Goal: Task Accomplishment & Management: Complete application form

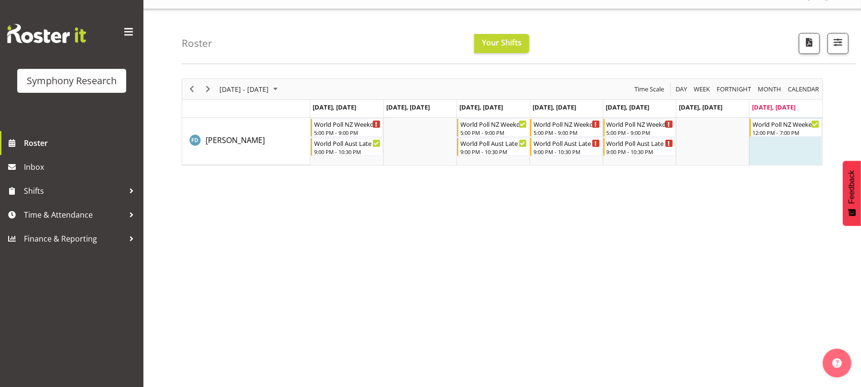
scroll to position [20, 0]
click at [206, 85] on span "Next" at bounding box center [207, 89] width 11 height 12
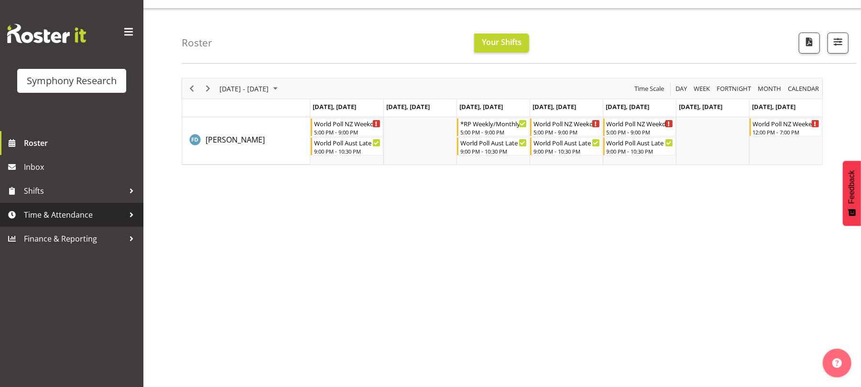
click at [83, 215] on span "Time & Attendance" at bounding box center [74, 214] width 100 height 14
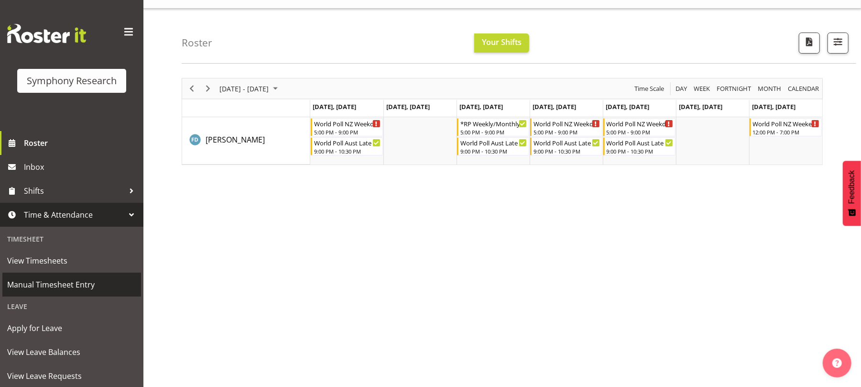
click at [85, 285] on span "Manual Timesheet Entry" at bounding box center [71, 284] width 129 height 14
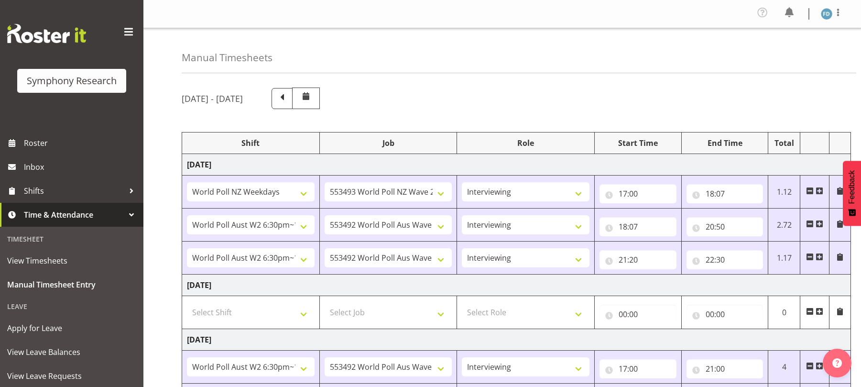
select select "41604"
select select "10527"
select select "47"
select select "56692"
select select "10499"
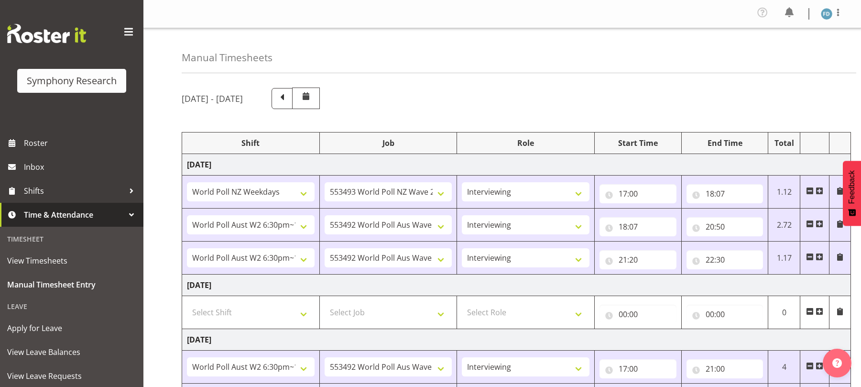
select select "47"
select select "56692"
select select "10499"
select select "47"
select select "56692"
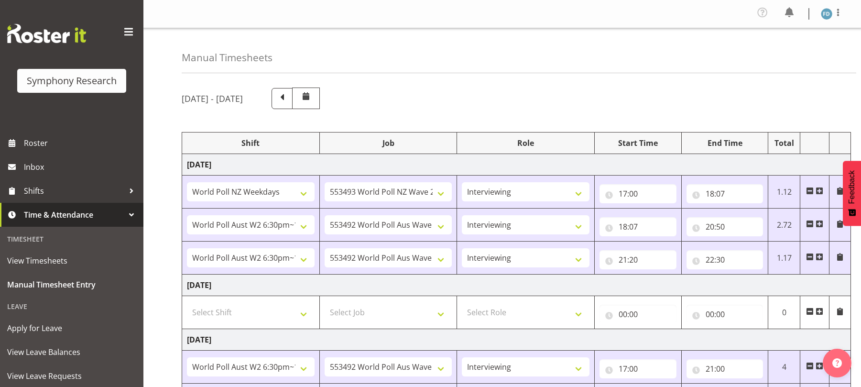
select select "10499"
select select "47"
select select "56692"
select select "10499"
select select "47"
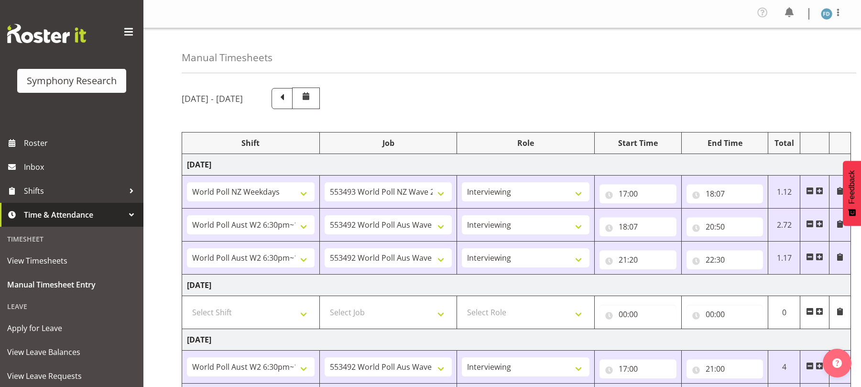
select select "81298"
select select "10587"
select select "81298"
select select "10587"
select select "47"
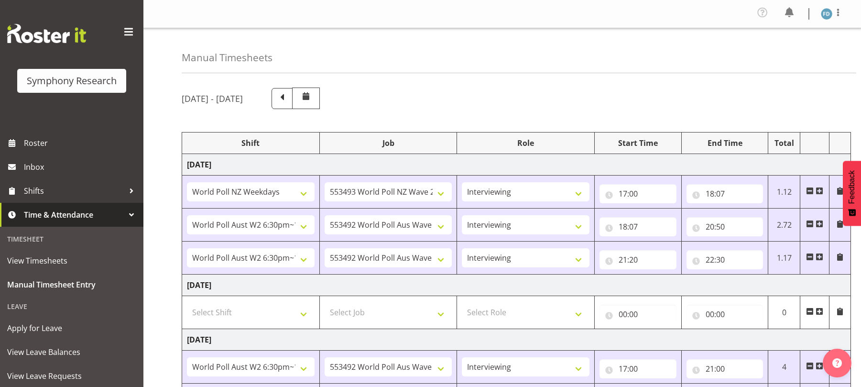
select select "56692"
select select "10499"
select select "47"
select select "56692"
select select "10499"
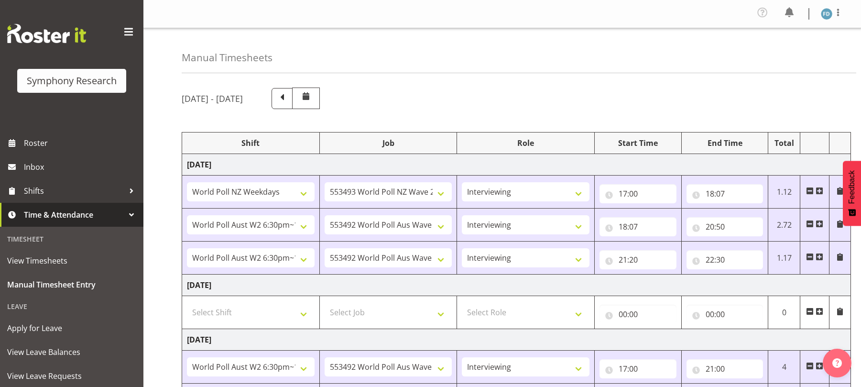
select select "47"
select select "56692"
select select "10499"
select select "47"
select select "81299"
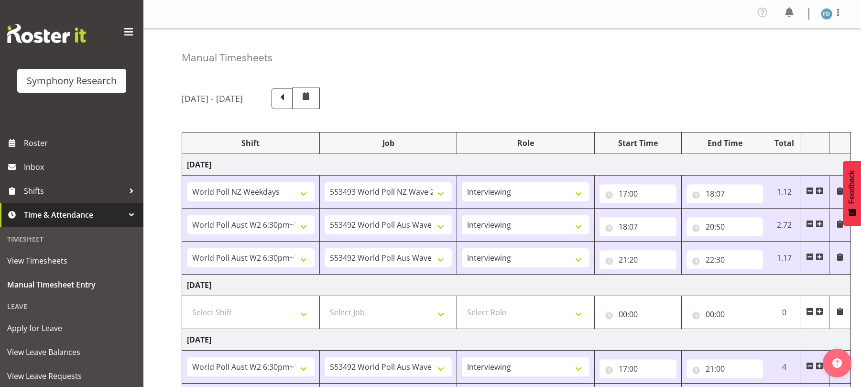
select select "10587"
select select "47"
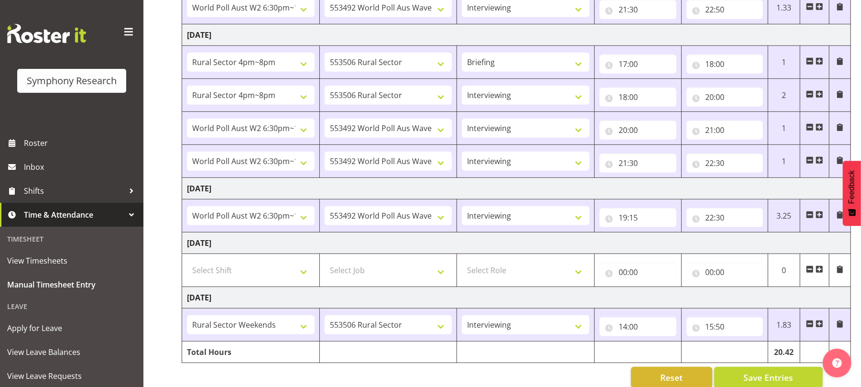
scroll to position [414, 0]
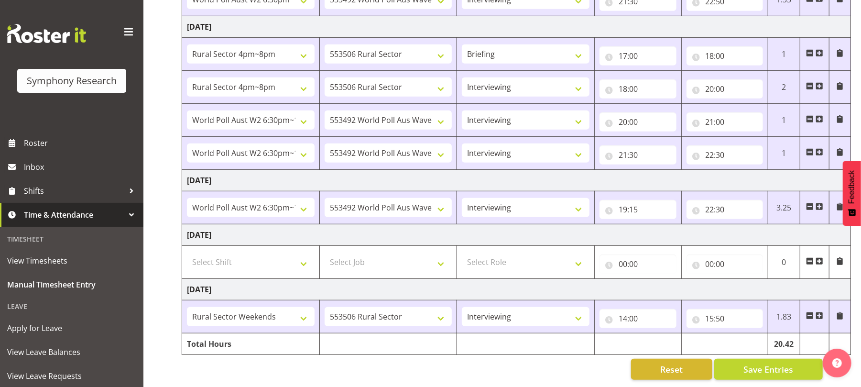
click at [818, 312] on span at bounding box center [819, 316] width 8 height 8
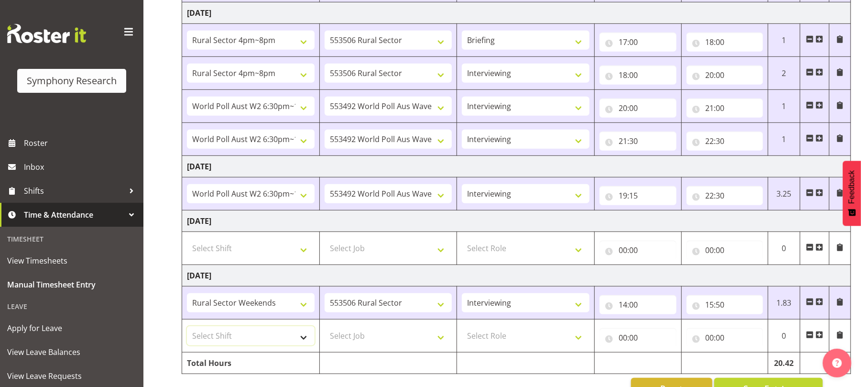
click at [305, 340] on select "Select Shift !!Weekend Residential (Roster IT Shift Label) *Business 9/10am ~ 4…" at bounding box center [251, 335] width 128 height 19
select select "11547"
click at [187, 330] on select "Select Shift !!Weekend Residential (Roster IT Shift Label) *Business 9/10am ~ 4…" at bounding box center [251, 335] width 128 height 19
click at [441, 342] on select "Select Job 550060 IF Admin 553492 World Poll Aus Wave 2 Main 2025 553493 World …" at bounding box center [389, 335] width 128 height 19
select select "10499"
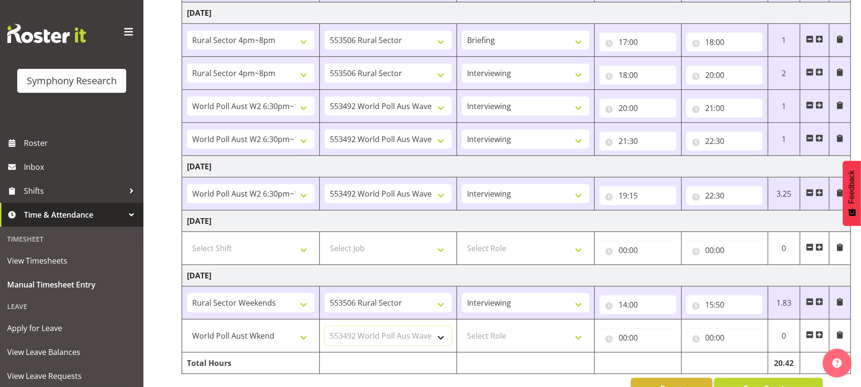
click at [325, 330] on select "Select Job 550060 IF Admin 553492 World Poll Aus Wave 2 Main 2025 553493 World …" at bounding box center [389, 335] width 128 height 19
click at [575, 343] on select "Select Role Briefing Interviewing" at bounding box center [526, 335] width 128 height 19
select select "47"
click at [462, 330] on select "Select Role Briefing Interviewing" at bounding box center [526, 335] width 128 height 19
click at [620, 345] on input "00:00" at bounding box center [637, 337] width 77 height 19
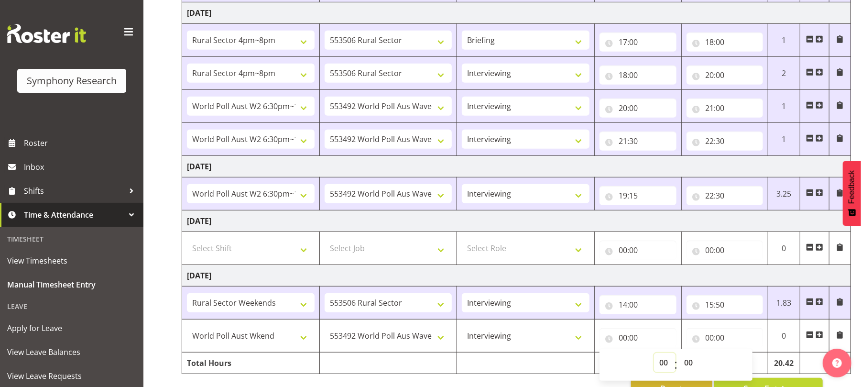
click at [664, 365] on select "00 01 02 03 04 05 06 07 08 09 10 11 12 13 14 15 16 17 18 19 20 21 22 23" at bounding box center [665, 362] width 22 height 19
select select "15"
click at [654, 357] on select "00 01 02 03 04 05 06 07 08 09 10 11 12 13 14 15 16 17 18 19 20 21 22 23" at bounding box center [665, 362] width 22 height 19
type input "15:00"
click at [686, 366] on select "00 01 02 03 04 05 06 07 08 09 10 11 12 13 14 15 16 17 18 19 20 21 22 23 24 25 2…" at bounding box center [690, 362] width 22 height 19
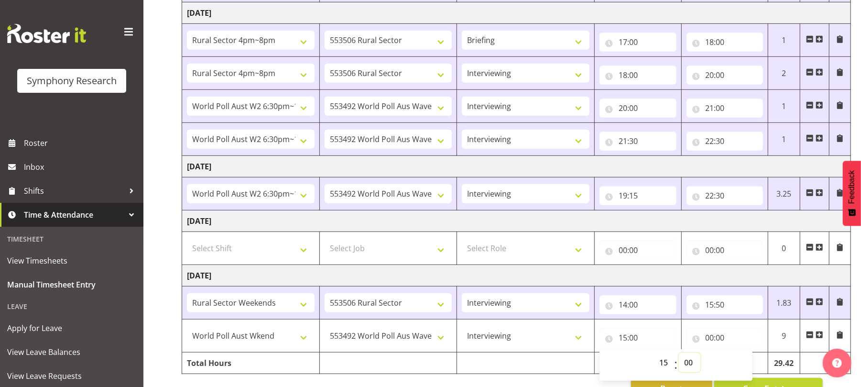
select select "50"
click at [679, 357] on select "00 01 02 03 04 05 06 07 08 09 10 11 12 13 14 15 16 17 18 19 20 21 22 23 24 25 2…" at bounding box center [690, 362] width 22 height 19
type input "15:50"
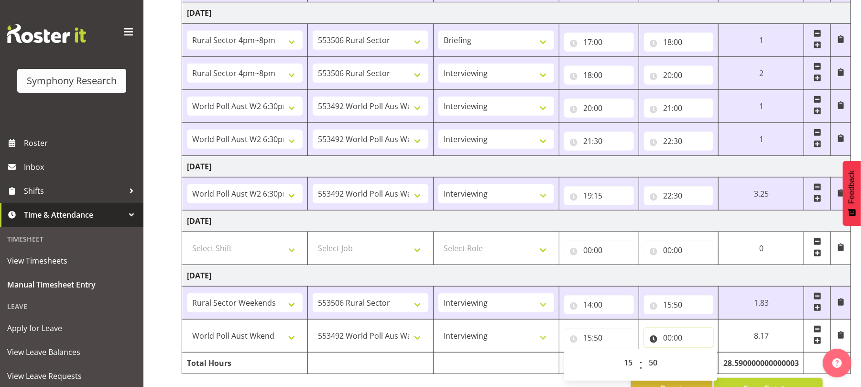
click at [669, 344] on input "00:00" at bounding box center [679, 337] width 70 height 19
click at [706, 366] on select "00 01 02 03 04 05 06 07 08 09 10 11 12 13 14 15 16 17 18 19 20 21 22 23" at bounding box center [709, 362] width 22 height 19
select select "17"
click at [698, 357] on select "00 01 02 03 04 05 06 07 08 09 10 11 12 13 14 15 16 17 18 19 20 21 22 23" at bounding box center [709, 362] width 22 height 19
type input "17:00"
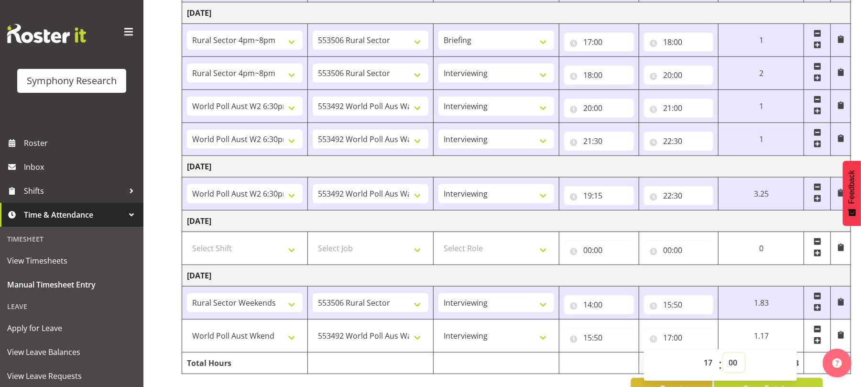
click at [731, 366] on select "00 01 02 03 04 05 06 07 08 09 10 11 12 13 14 15 16 17 18 19 20 21 22 23 24 25 2…" at bounding box center [734, 362] width 22 height 19
select select "30"
click at [723, 357] on select "00 01 02 03 04 05 06 07 08 09 10 11 12 13 14 15 16 17 18 19 20 21 22 23 24 25 2…" at bounding box center [734, 362] width 22 height 19
type input "17:30"
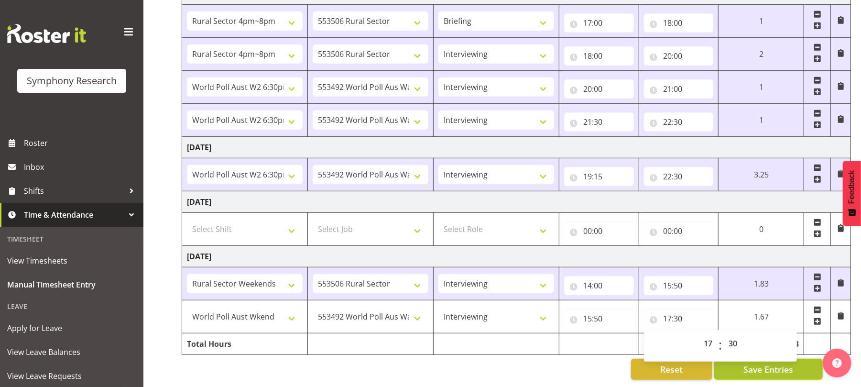
click at [744, 366] on span "Save Entries" at bounding box center [768, 369] width 50 height 12
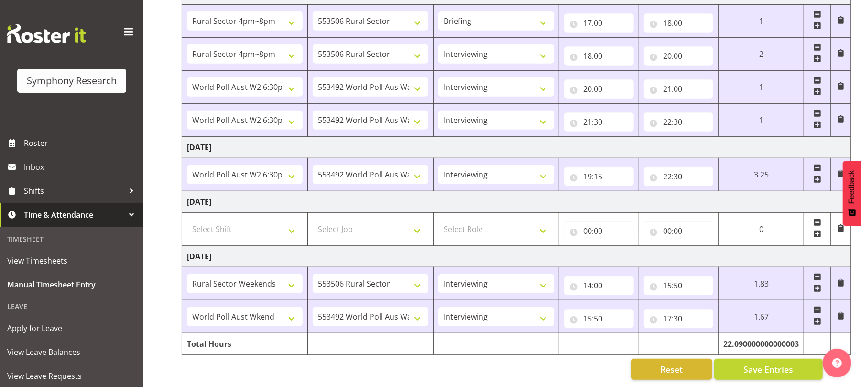
click at [816, 317] on span at bounding box center [818, 321] width 8 height 8
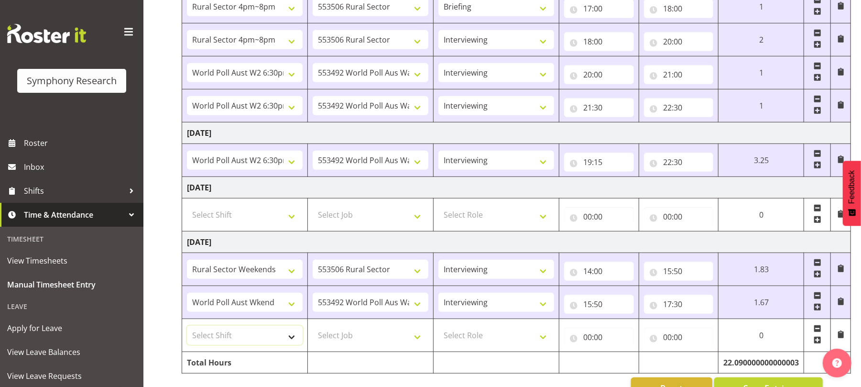
click at [288, 343] on select "Select Shift !!Weekend Residential (Roster IT Shift Label) *Business 9/10am ~ 4…" at bounding box center [245, 335] width 116 height 19
select select "11547"
click at [187, 330] on select "Select Shift !!Weekend Residential (Roster IT Shift Label) *Business 9/10am ~ 4…" at bounding box center [245, 335] width 116 height 19
click at [414, 338] on select "Select Job 550060 IF Admin 553492 World Poll Aus Wave 2 Main 2025 553493 World …" at bounding box center [371, 335] width 116 height 19
select select "10499"
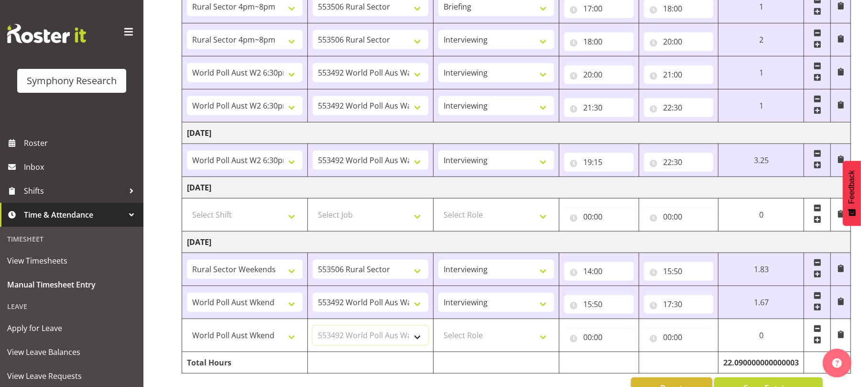
click at [313, 330] on select "Select Job 550060 IF Admin 553492 World Poll Aus Wave 2 Main 2025 553493 World …" at bounding box center [371, 335] width 116 height 19
click at [544, 345] on select "Select Role Briefing Interviewing" at bounding box center [496, 335] width 116 height 19
select select "47"
click at [438, 330] on select "Select Role Briefing Interviewing" at bounding box center [496, 335] width 116 height 19
click at [586, 337] on input "00:00" at bounding box center [599, 336] width 70 height 19
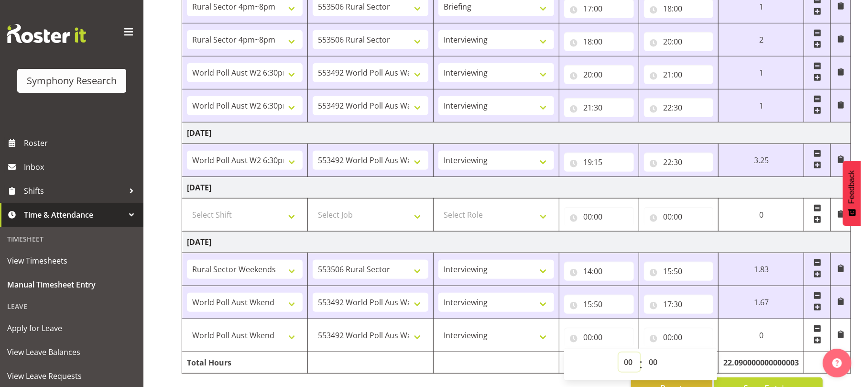
click at [624, 362] on select "00 01 02 03 04 05 06 07 08 09 10 11 12 13 14 15 16 17 18 19 20 21 22 23" at bounding box center [629, 361] width 22 height 19
select select "18"
click at [618, 357] on select "00 01 02 03 04 05 06 07 08 09 10 11 12 13 14 15 16 17 18 19 20 21 22 23" at bounding box center [629, 361] width 22 height 19
type input "18:00"
click at [666, 341] on input "00:00" at bounding box center [679, 336] width 70 height 19
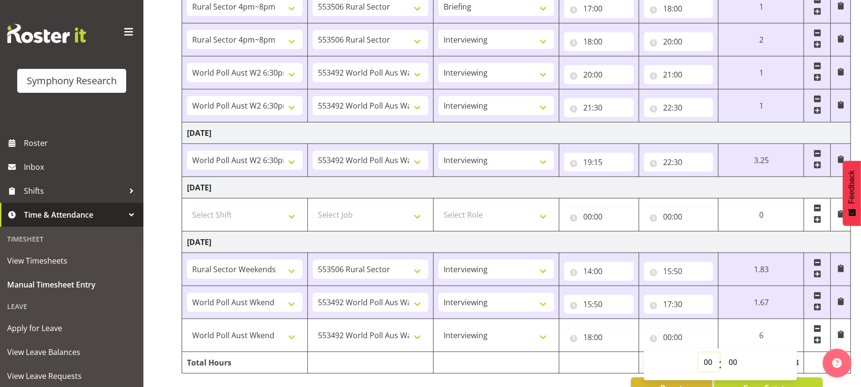
click at [706, 367] on select "00 01 02 03 04 05 06 07 08 09 10 11 12 13 14 15 16 17 18 19 20 21 22 23" at bounding box center [709, 361] width 22 height 19
select select "19"
click at [698, 357] on select "00 01 02 03 04 05 06 07 08 09 10 11 12 13 14 15 16 17 18 19 20 21 22 23" at bounding box center [709, 361] width 22 height 19
type input "19:00"
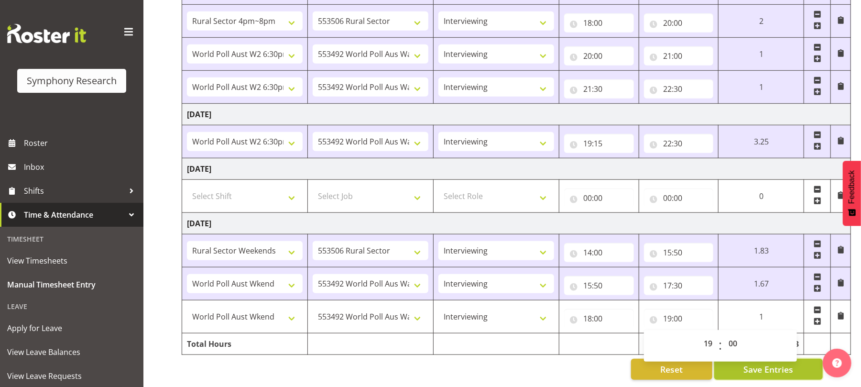
click at [764, 364] on span "Save Entries" at bounding box center [768, 369] width 50 height 12
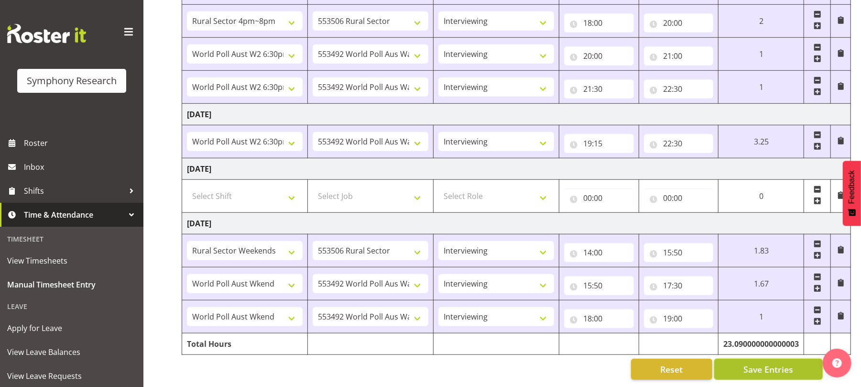
click at [761, 363] on span "Save Entries" at bounding box center [768, 369] width 50 height 12
click at [763, 363] on span "Save Entries" at bounding box center [768, 369] width 50 height 12
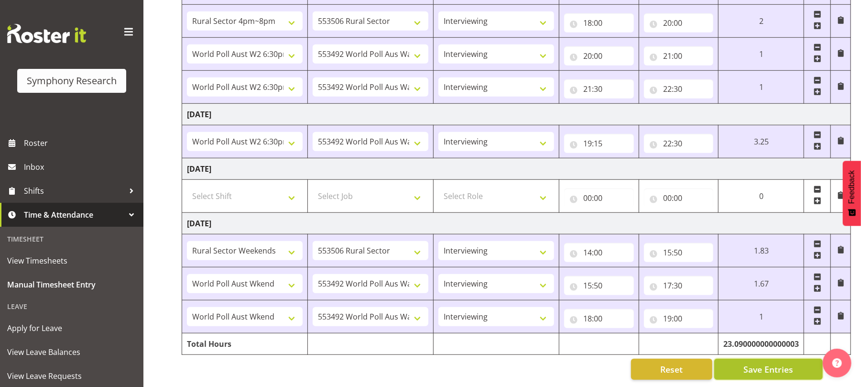
click at [763, 363] on span "Save Entries" at bounding box center [768, 369] width 50 height 12
click at [756, 363] on span "Save Entries" at bounding box center [768, 369] width 50 height 12
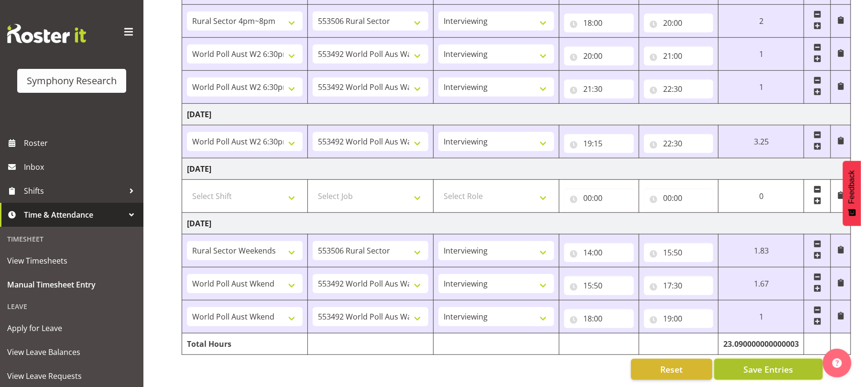
click at [756, 363] on span "Save Entries" at bounding box center [768, 369] width 50 height 12
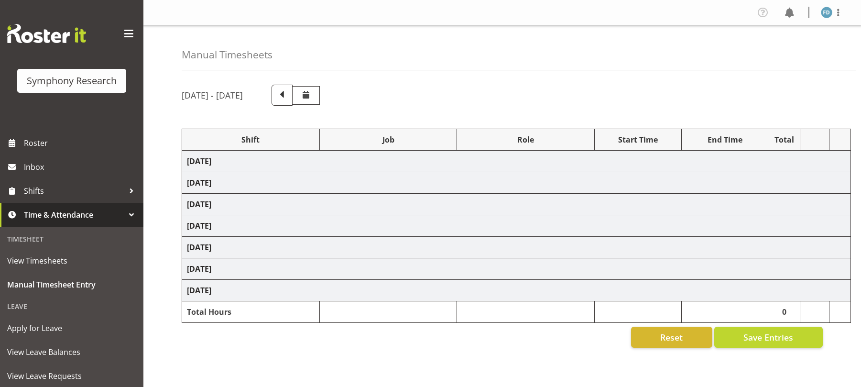
select select "41604"
select select "10527"
select select "47"
select select "56692"
select select "10499"
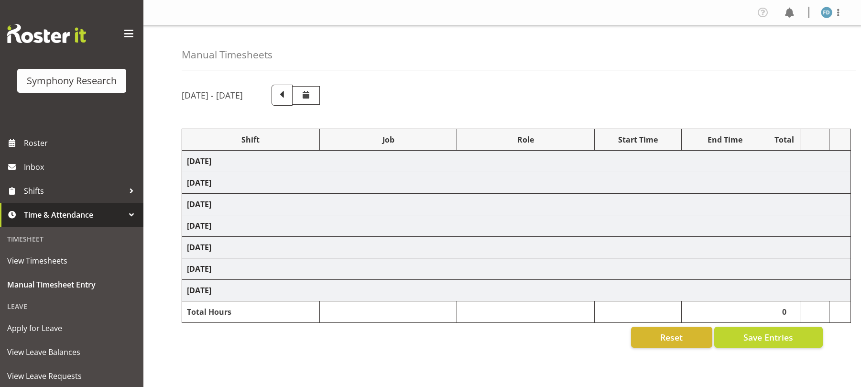
select select "47"
select select "56692"
select select "10499"
select select "47"
select select "56692"
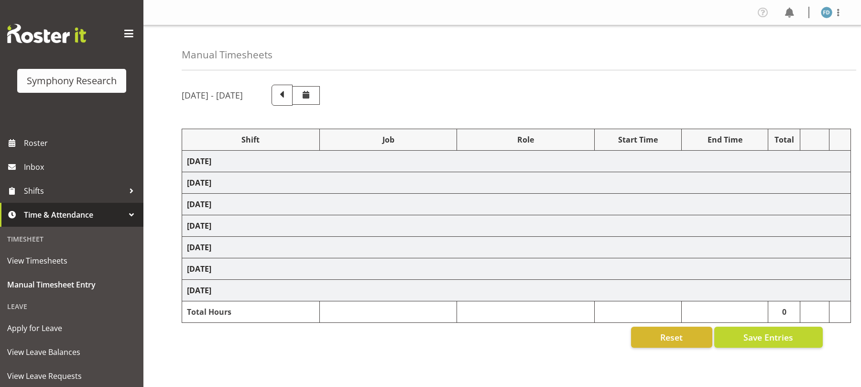
select select "10499"
select select "47"
select select "56692"
select select "10499"
select select "47"
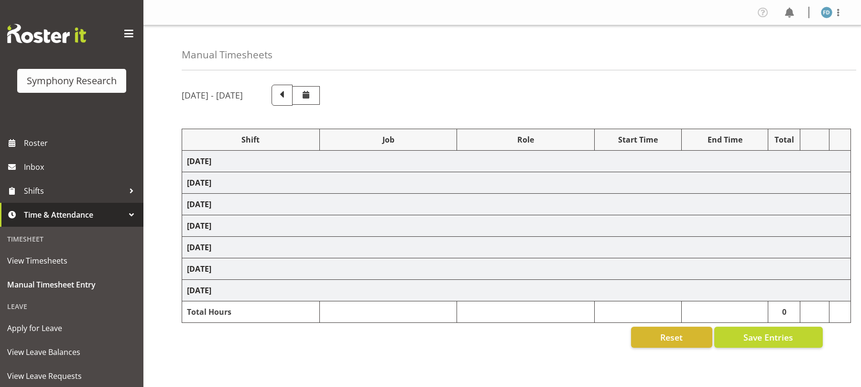
select select "81298"
select select "10587"
select select "81298"
select select "10587"
select select "47"
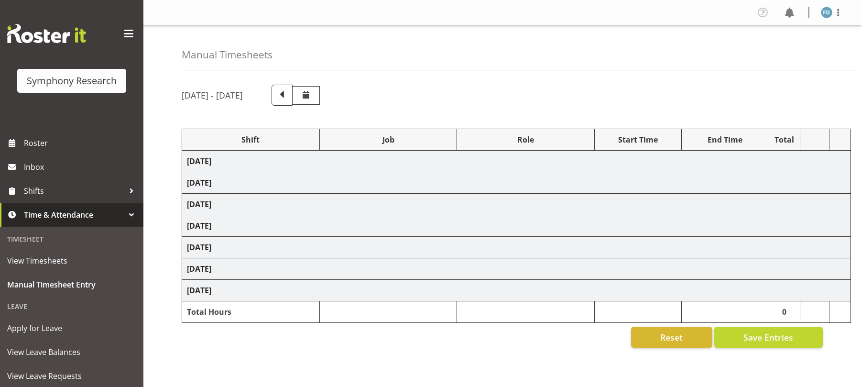
select select "56692"
select select "10499"
select select "47"
select select "56692"
select select "10499"
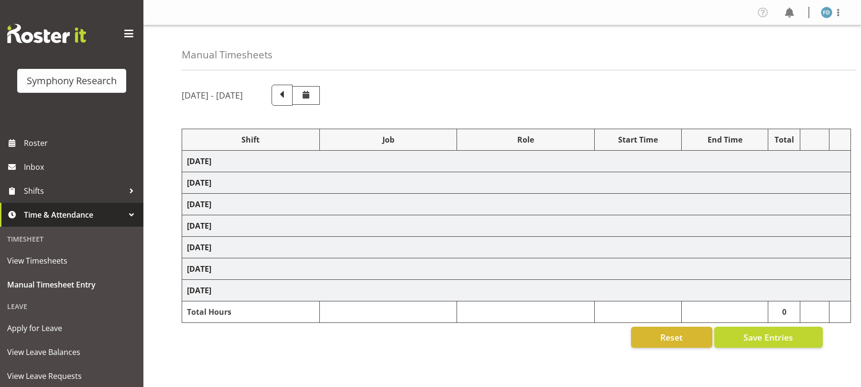
select select "47"
select select "56692"
select select "10499"
select select "47"
select select "81299"
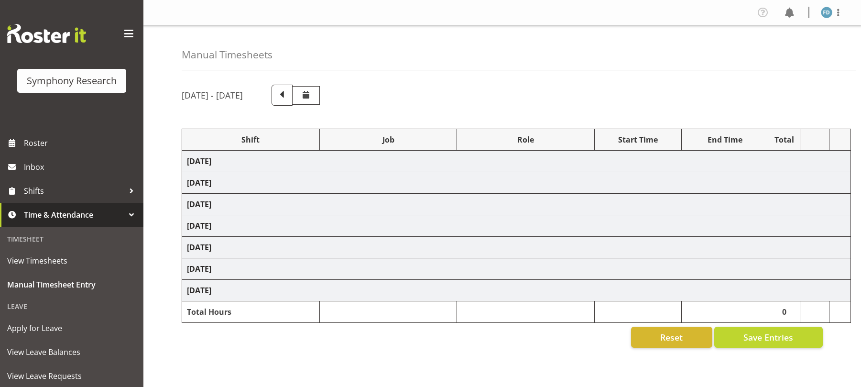
select select "10587"
select select "47"
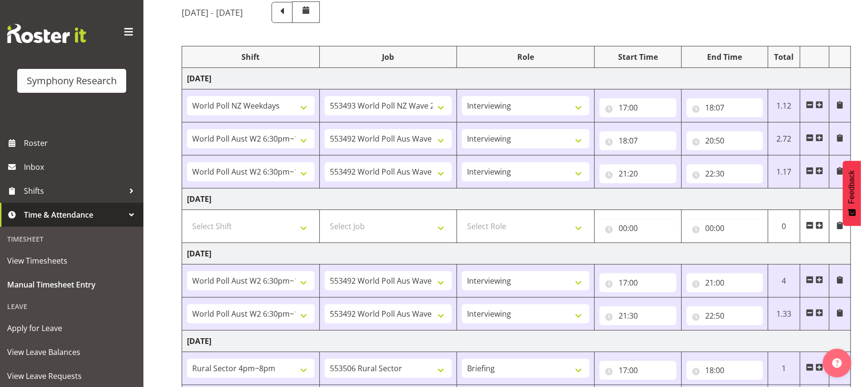
scroll to position [414, 0]
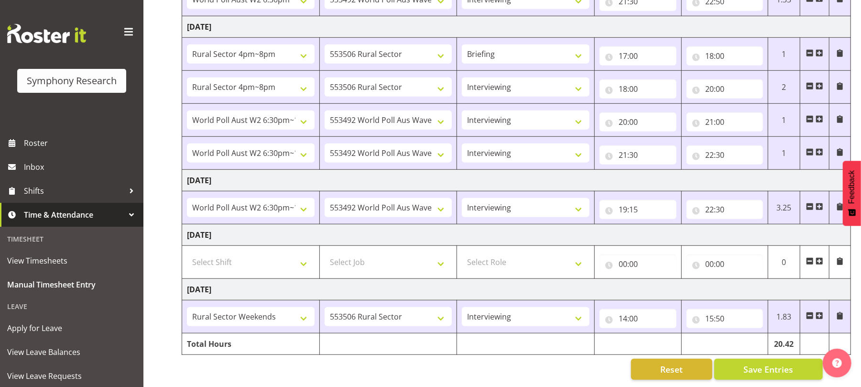
click at [817, 312] on span at bounding box center [819, 316] width 8 height 8
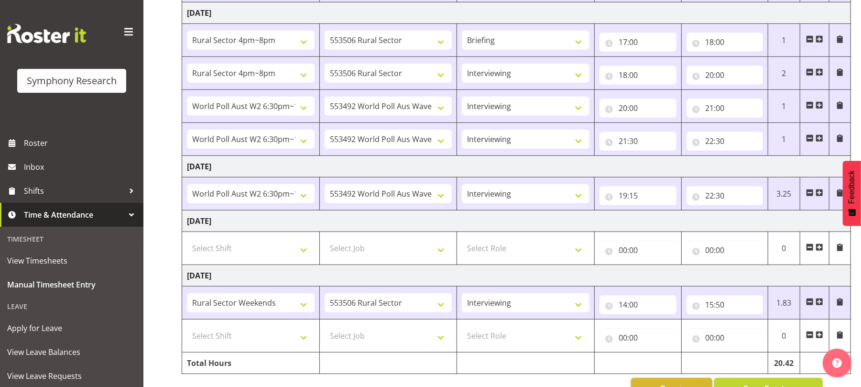
scroll to position [0, 0]
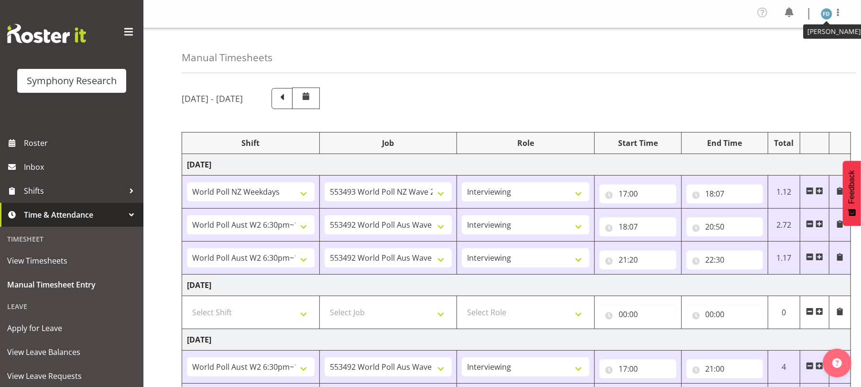
click at [825, 15] on img at bounding box center [826, 13] width 11 height 11
click at [780, 53] on link "Log Out" at bounding box center [798, 52] width 92 height 17
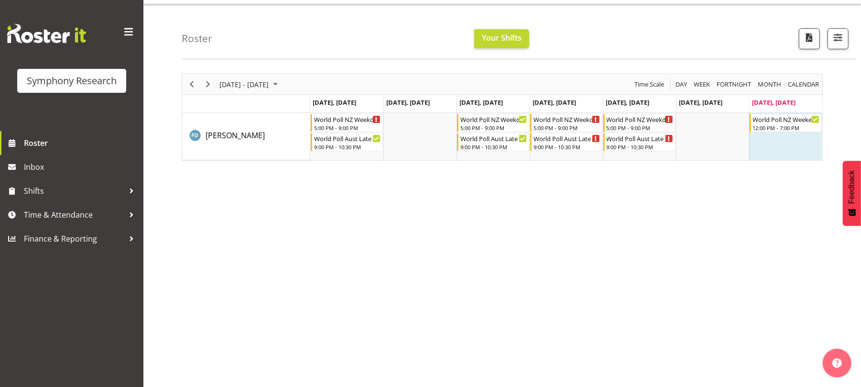
scroll to position [25, 0]
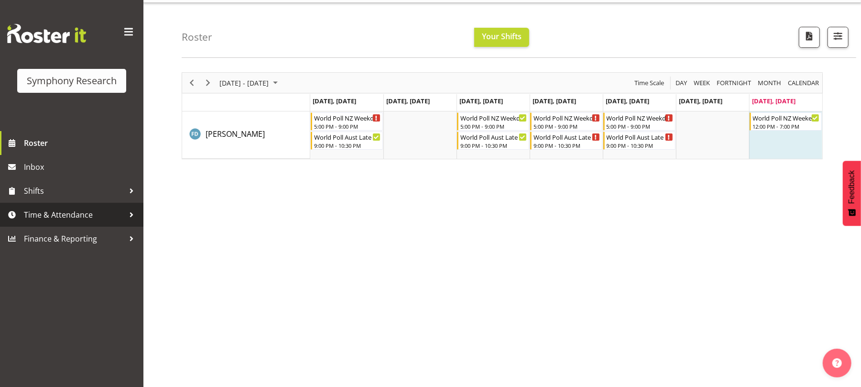
click at [83, 211] on span "Time & Attendance" at bounding box center [74, 214] width 100 height 14
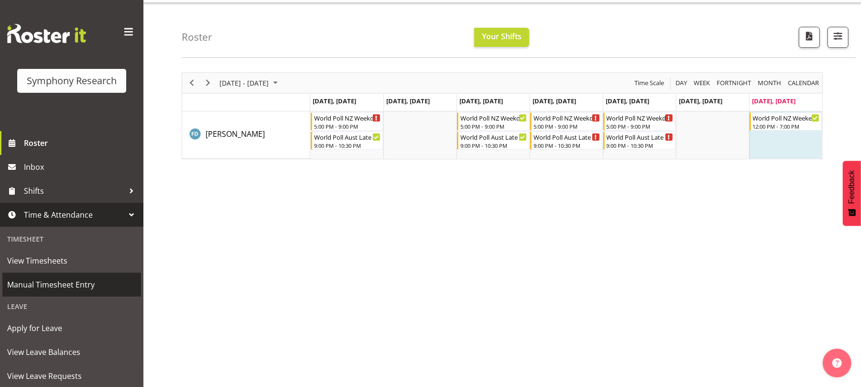
click at [83, 285] on span "Manual Timesheet Entry" at bounding box center [71, 284] width 129 height 14
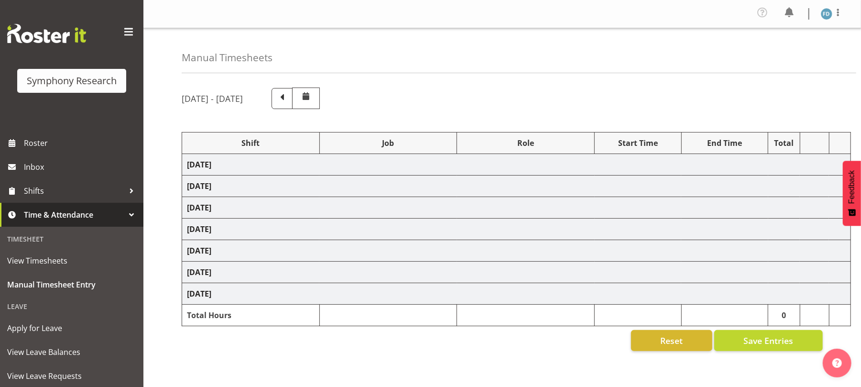
select select "41604"
select select "10527"
select select "47"
select select "56692"
select select "10499"
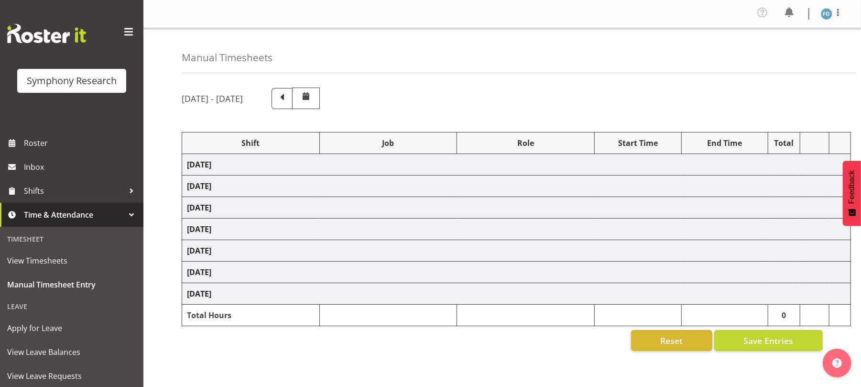
select select "47"
select select "56692"
select select "10499"
select select "47"
select select "56692"
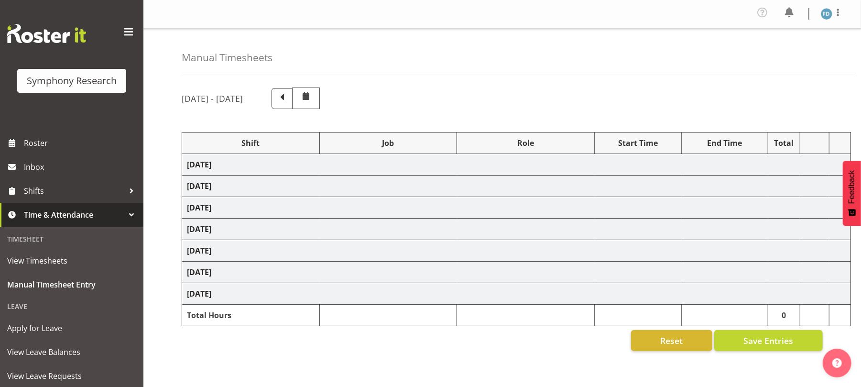
select select "10499"
select select "47"
select select "56692"
select select "10499"
select select "47"
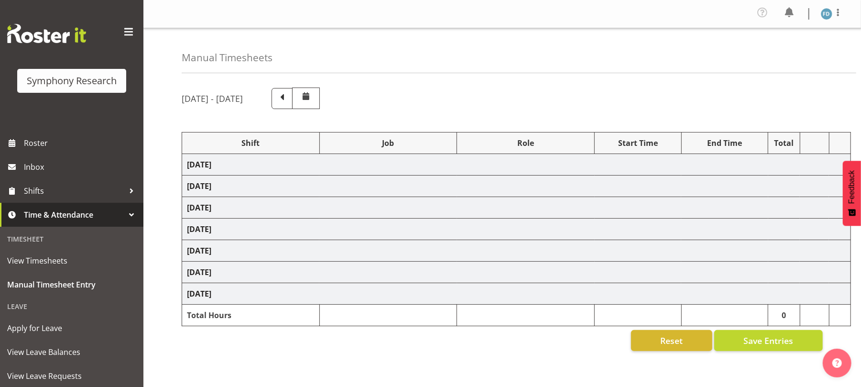
select select "81298"
select select "10587"
select select "81298"
select select "10587"
select select "47"
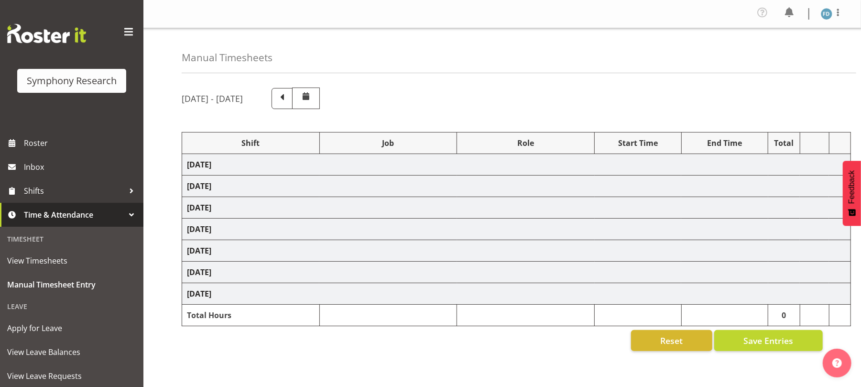
select select "56692"
select select "10499"
select select "47"
select select "56692"
select select "10499"
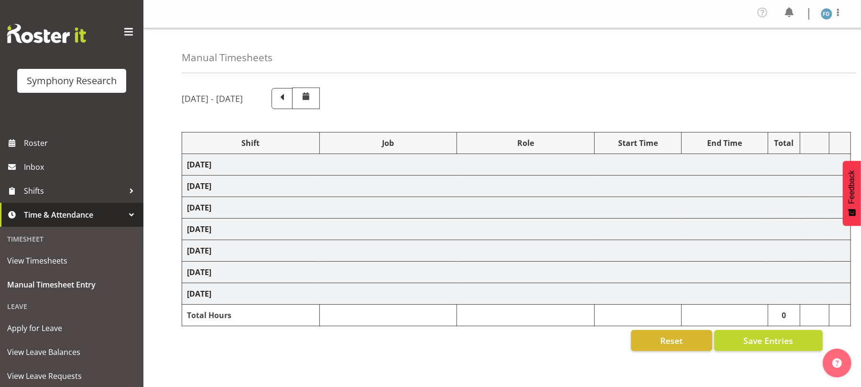
select select "47"
select select "56692"
select select "10499"
select select "47"
select select "81299"
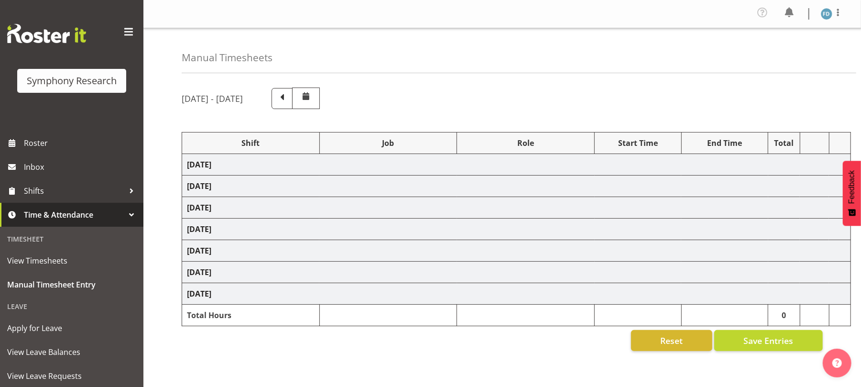
select select "10587"
select select "47"
select select "11547"
select select "10499"
select select "47"
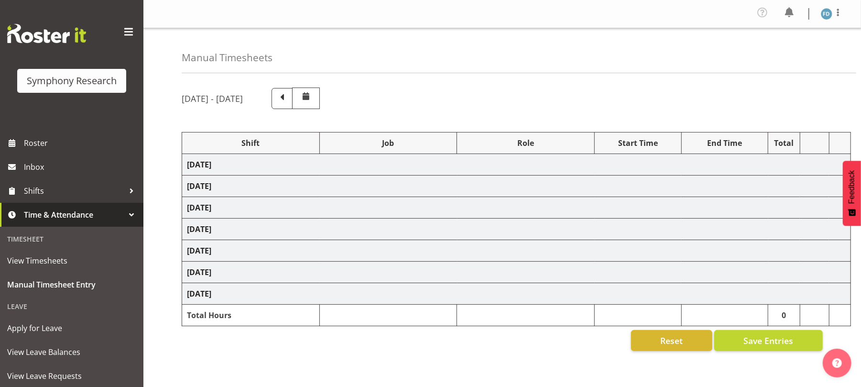
select select "11547"
select select "10499"
select select "47"
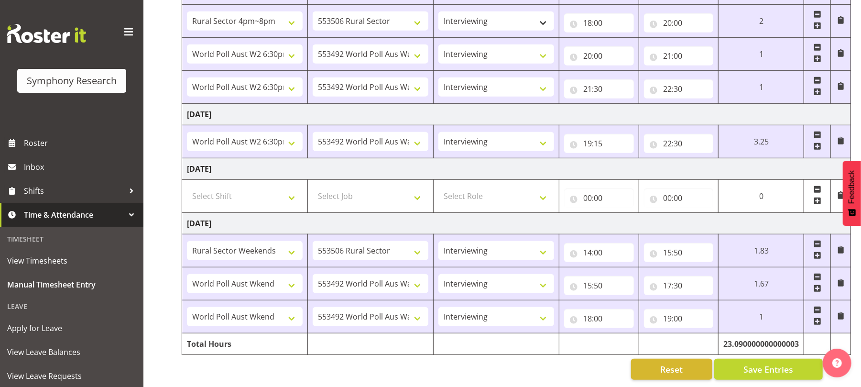
scroll to position [480, 0]
click at [771, 369] on button "Save Entries" at bounding box center [768, 368] width 109 height 21
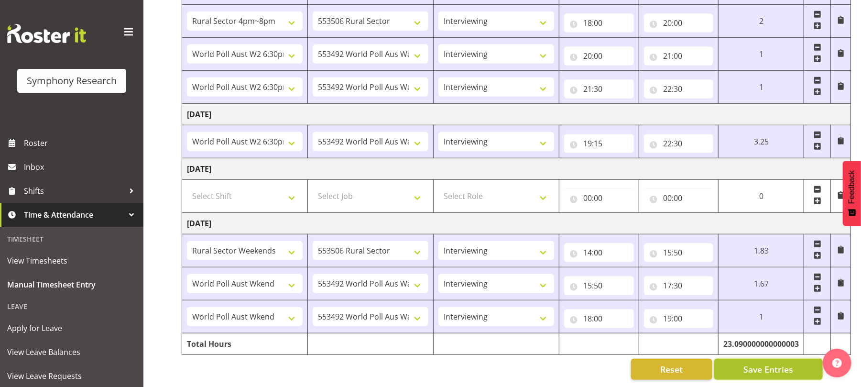
click at [767, 365] on span "Save Entries" at bounding box center [768, 369] width 50 height 12
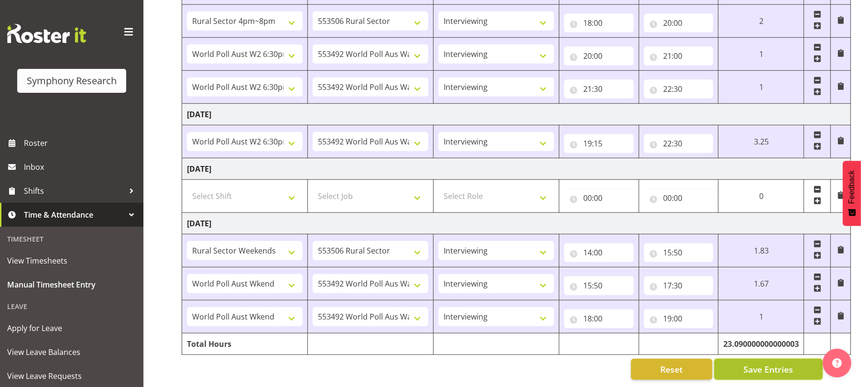
click at [767, 365] on span "Save Entries" at bounding box center [768, 369] width 50 height 12
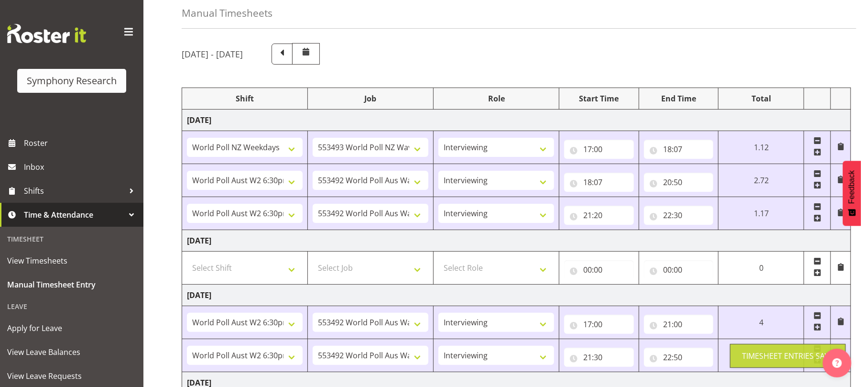
scroll to position [0, 0]
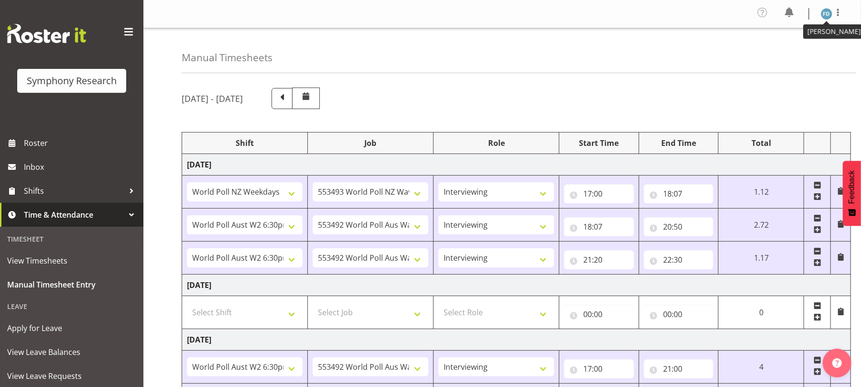
click at [826, 16] on img at bounding box center [826, 13] width 11 height 11
click at [777, 54] on link "Log Out" at bounding box center [798, 52] width 92 height 17
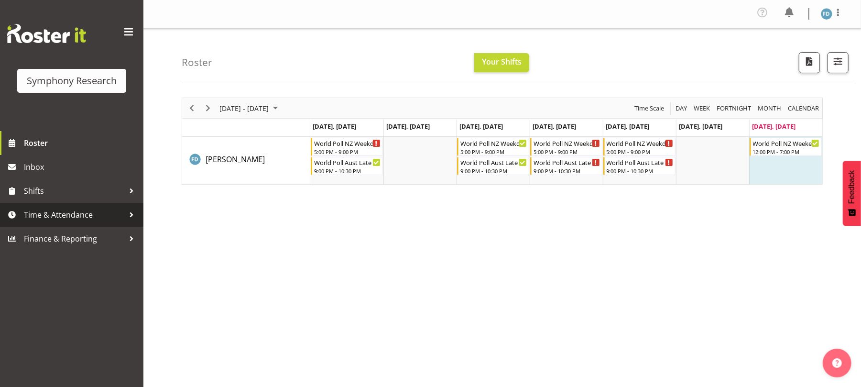
click at [52, 218] on span "Time & Attendance" at bounding box center [74, 214] width 100 height 14
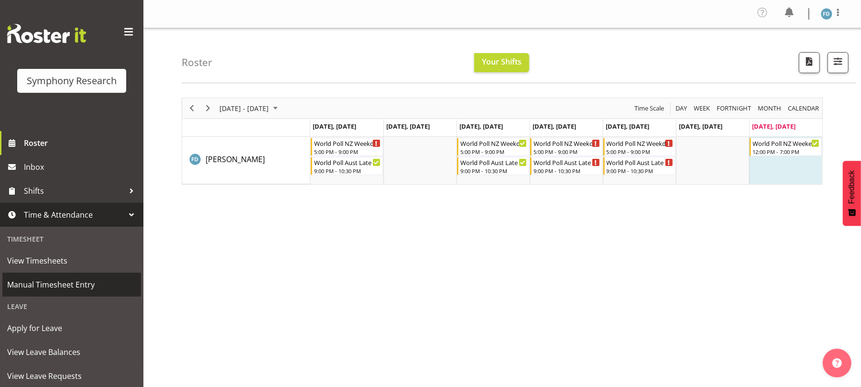
click at [65, 283] on span "Manual Timesheet Entry" at bounding box center [71, 284] width 129 height 14
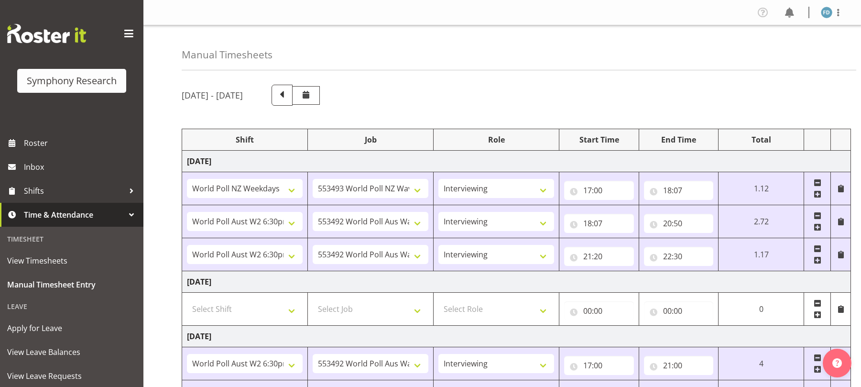
select select "41604"
select select "10527"
select select "47"
select select "56692"
select select "10499"
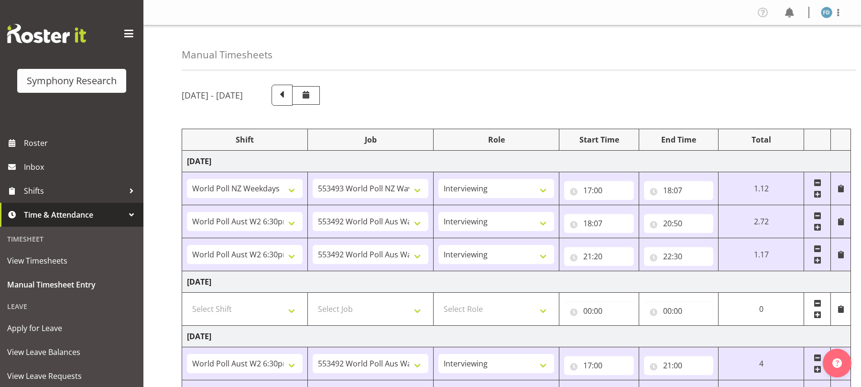
select select "47"
select select "56692"
select select "10499"
select select "47"
select select "56692"
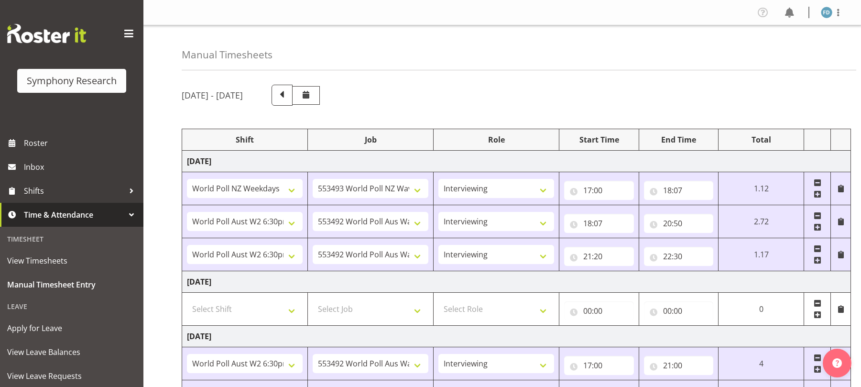
select select "10499"
select select "47"
select select "56692"
select select "10499"
select select "47"
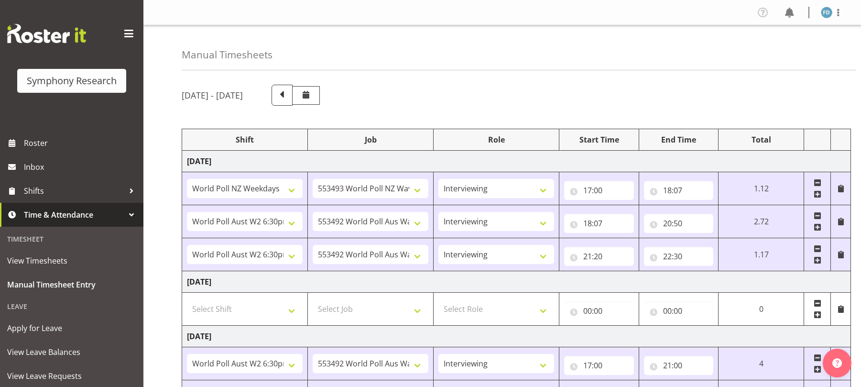
select select "81298"
select select "10587"
select select "81298"
select select "10587"
select select "47"
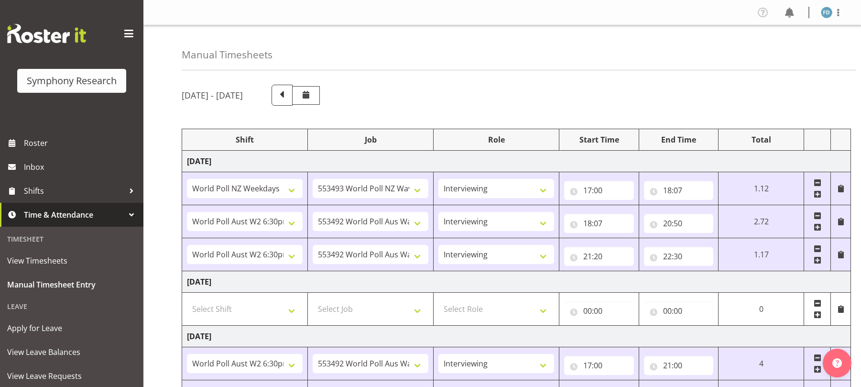
select select "56692"
select select "10499"
select select "47"
select select "56692"
select select "10499"
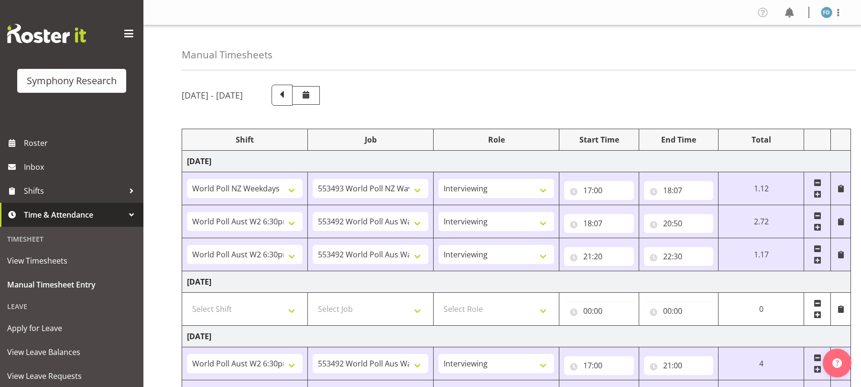
select select "47"
select select "56692"
select select "10499"
select select "47"
select select "81299"
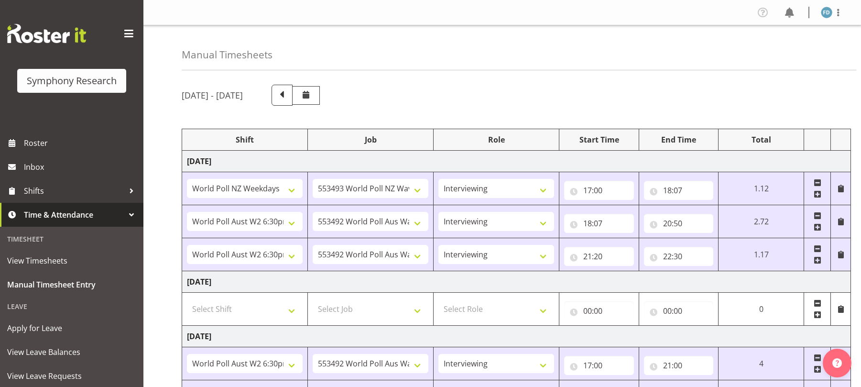
select select "10587"
select select "47"
select select "11547"
select select "10499"
select select "47"
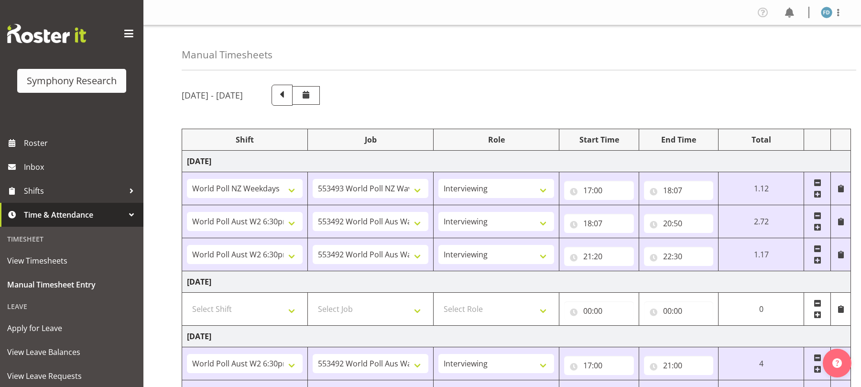
select select "11547"
select select "10499"
select select "47"
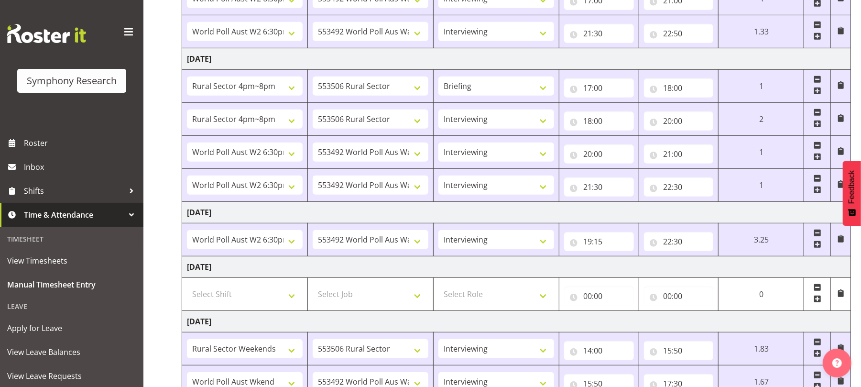
scroll to position [480, 0]
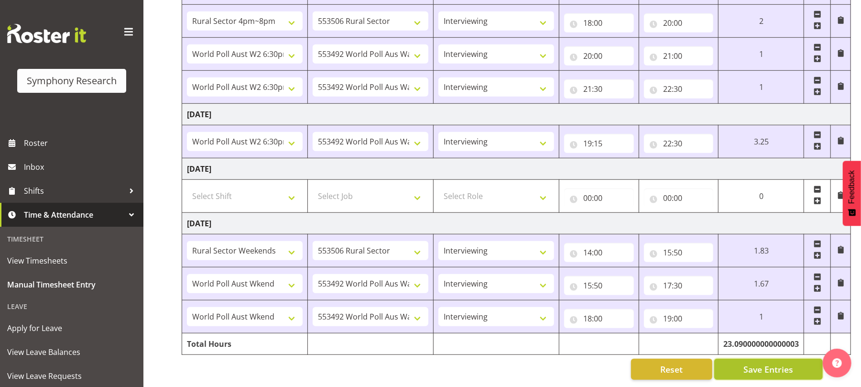
click at [756, 363] on span "Save Entries" at bounding box center [768, 369] width 50 height 12
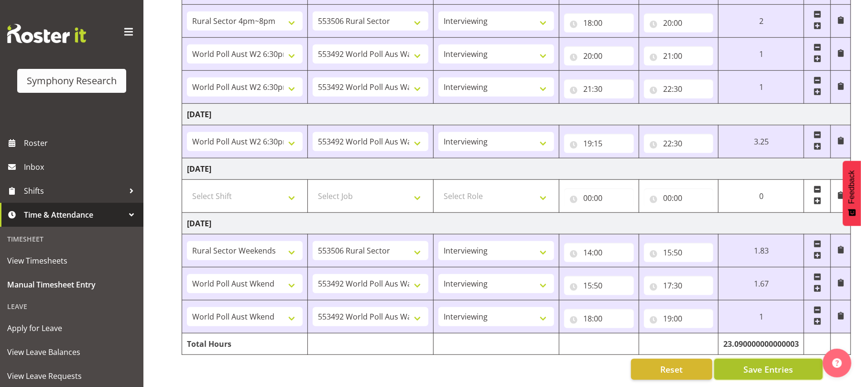
click at [756, 363] on span "Save Entries" at bounding box center [768, 369] width 50 height 12
click at [761, 363] on span "Save Entries" at bounding box center [768, 369] width 50 height 12
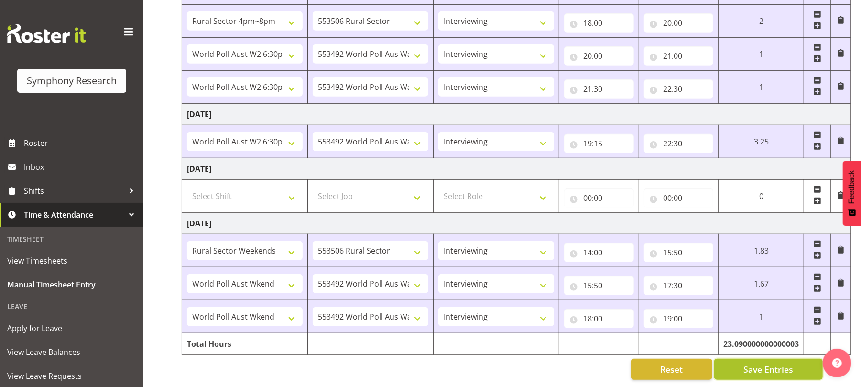
click at [761, 363] on span "Save Entries" at bounding box center [768, 369] width 50 height 12
click at [763, 363] on span "Save Entries" at bounding box center [768, 369] width 50 height 12
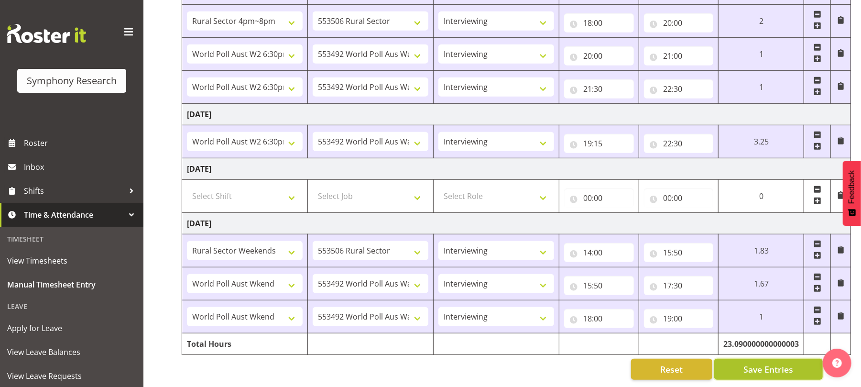
click at [763, 363] on span "Save Entries" at bounding box center [768, 369] width 50 height 12
click at [761, 363] on span "Save Entries" at bounding box center [768, 369] width 50 height 12
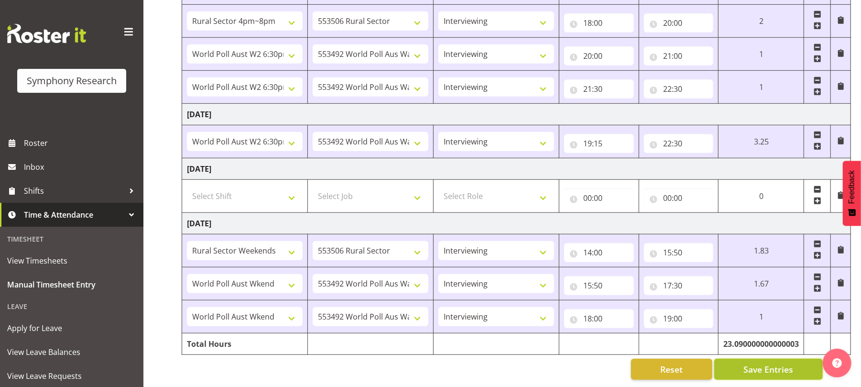
click at [761, 363] on span "Save Entries" at bounding box center [768, 369] width 50 height 12
click at [766, 366] on span "Save Entries" at bounding box center [768, 369] width 50 height 12
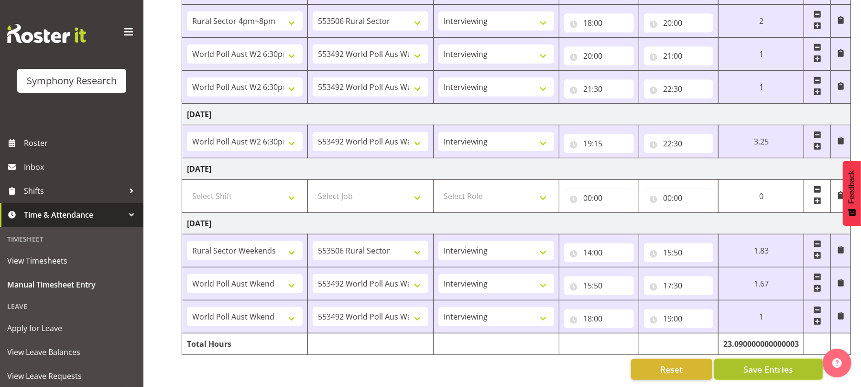
click at [766, 366] on span "Save Entries" at bounding box center [768, 369] width 50 height 12
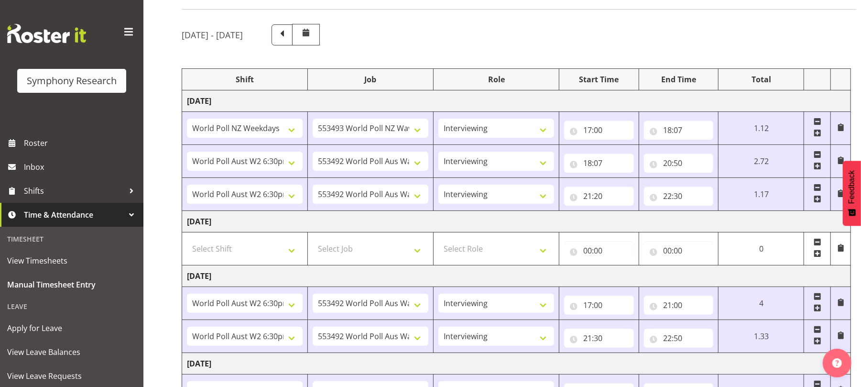
scroll to position [0, 0]
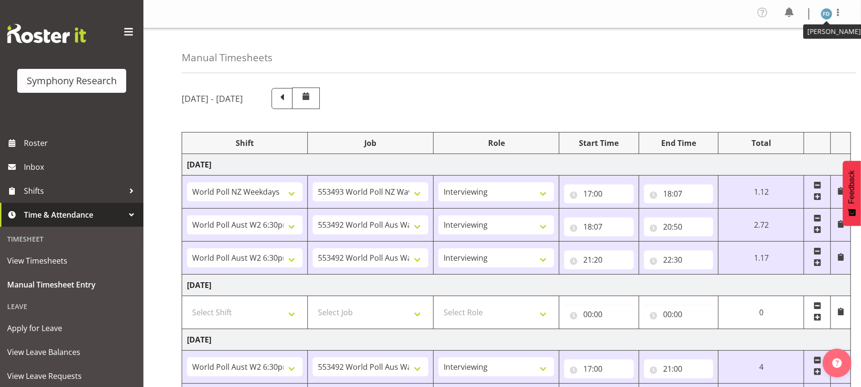
click at [828, 17] on img at bounding box center [826, 13] width 11 height 11
click at [796, 52] on link "Log Out" at bounding box center [798, 52] width 92 height 17
